Goal: Task Accomplishment & Management: Manage account settings

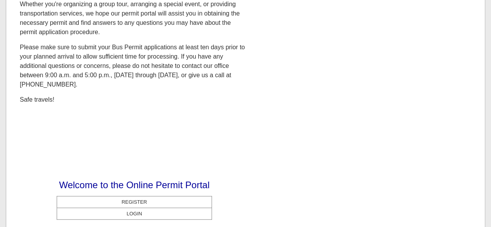
scroll to position [196, 0]
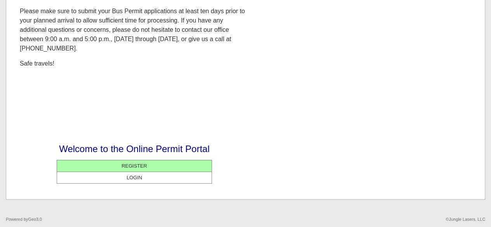
click at [144, 165] on center "REGISTER" at bounding box center [134, 165] width 151 height 7
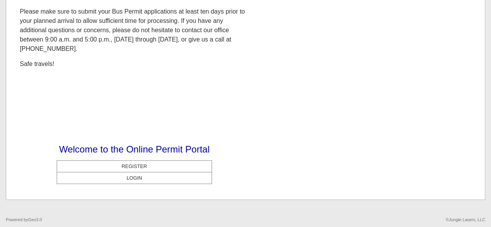
scroll to position [196, 0]
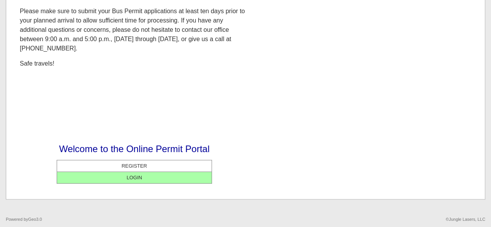
click at [121, 180] on center "LOGIN" at bounding box center [134, 177] width 151 height 7
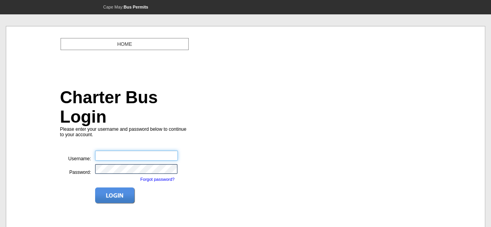
click at [142, 151] on input "text" at bounding box center [136, 156] width 83 height 10
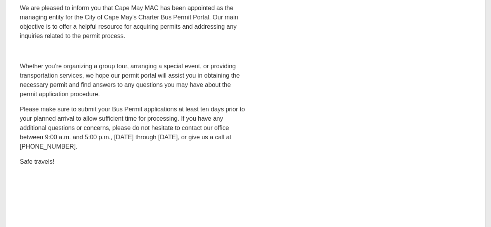
scroll to position [194, 0]
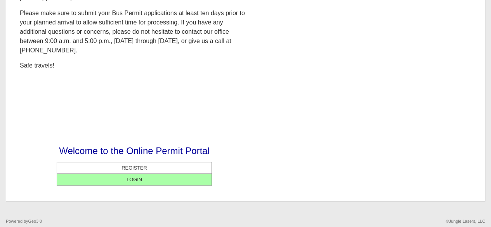
click at [121, 180] on center "LOGIN" at bounding box center [134, 179] width 151 height 7
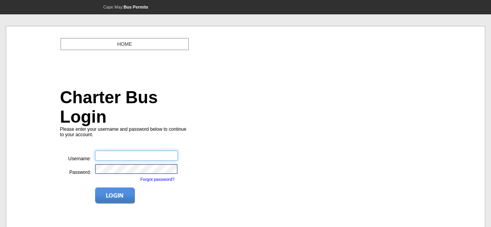
click at [116, 151] on input "text" at bounding box center [136, 156] width 83 height 10
paste input "**********"
type input "**********"
click at [120, 187] on img at bounding box center [115, 195] width 40 height 16
